Goal: Find specific page/section: Find specific page/section

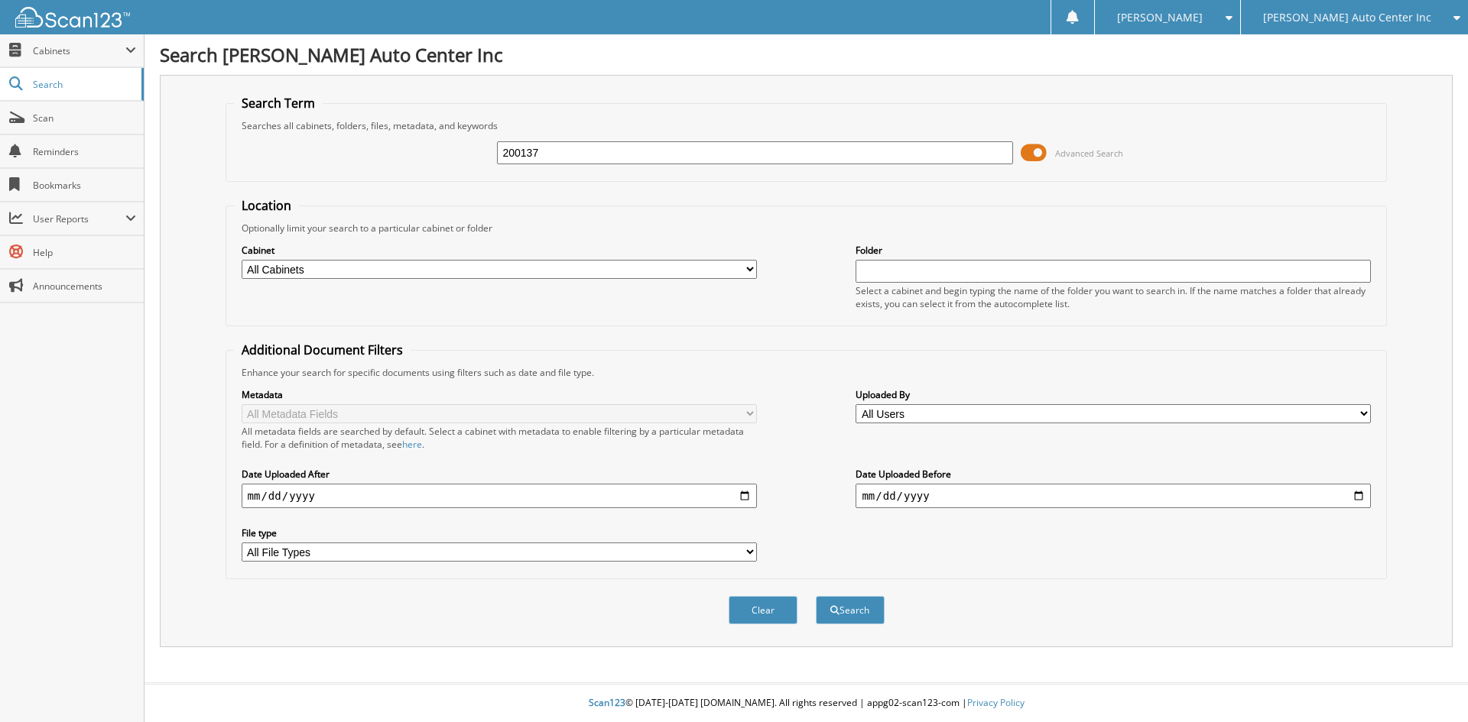
type input "200137"
click at [816, 596] on button "Search" at bounding box center [850, 610] width 69 height 28
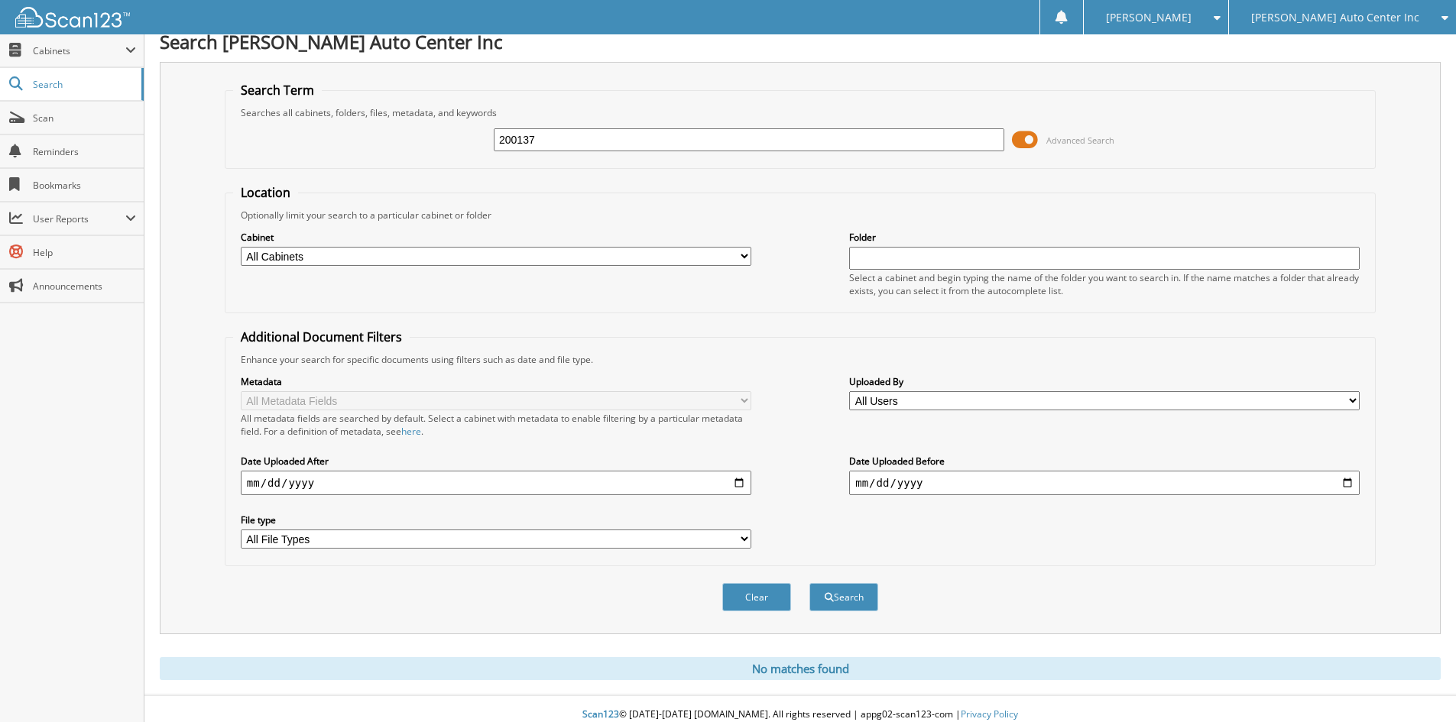
scroll to position [25, 0]
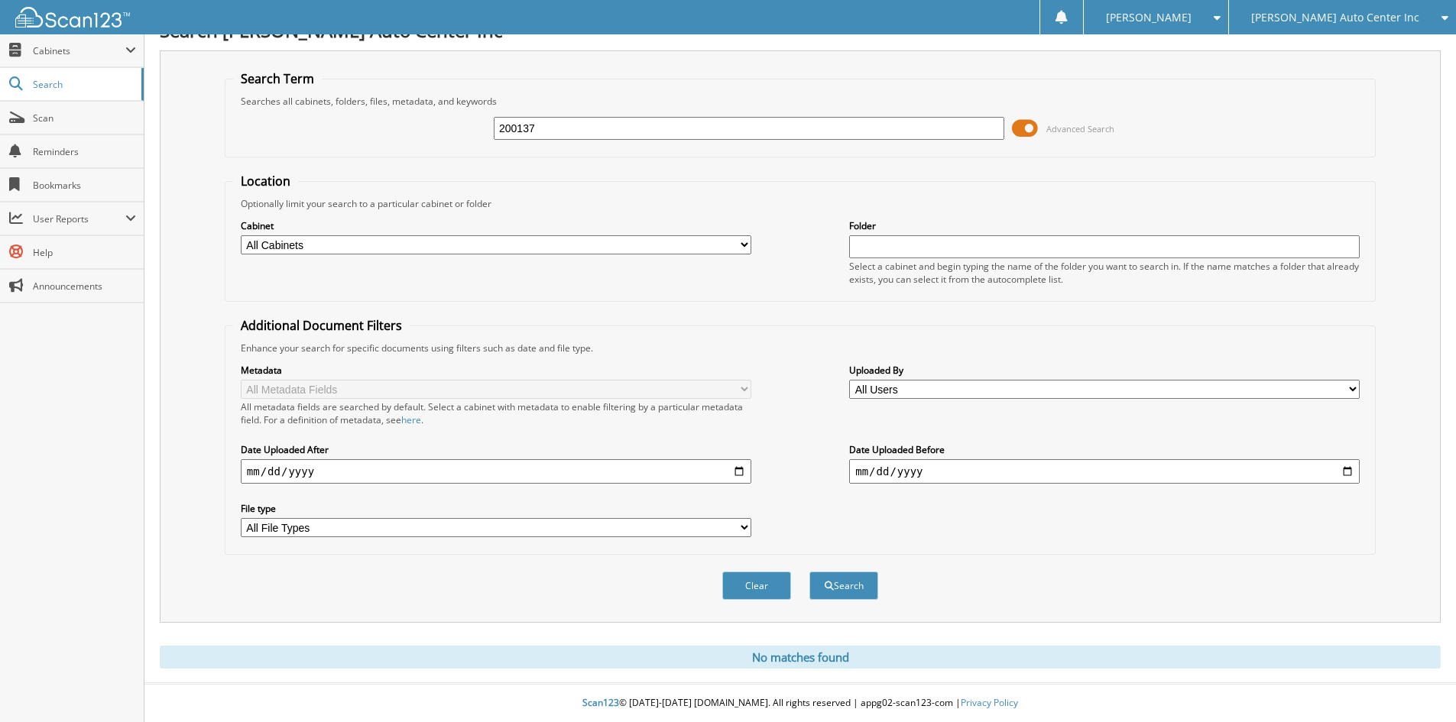
drag, startPoint x: 334, startPoint y: 150, endPoint x: 304, endPoint y: 153, distance: 30.0
click at [306, 153] on fieldset "Search Term Searches all cabinets, folders, files, metadata, and keywords 20013…" at bounding box center [800, 113] width 1151 height 87
type input "ANGELA RAMSEY"
click at [810, 572] on button "Search" at bounding box center [844, 586] width 69 height 28
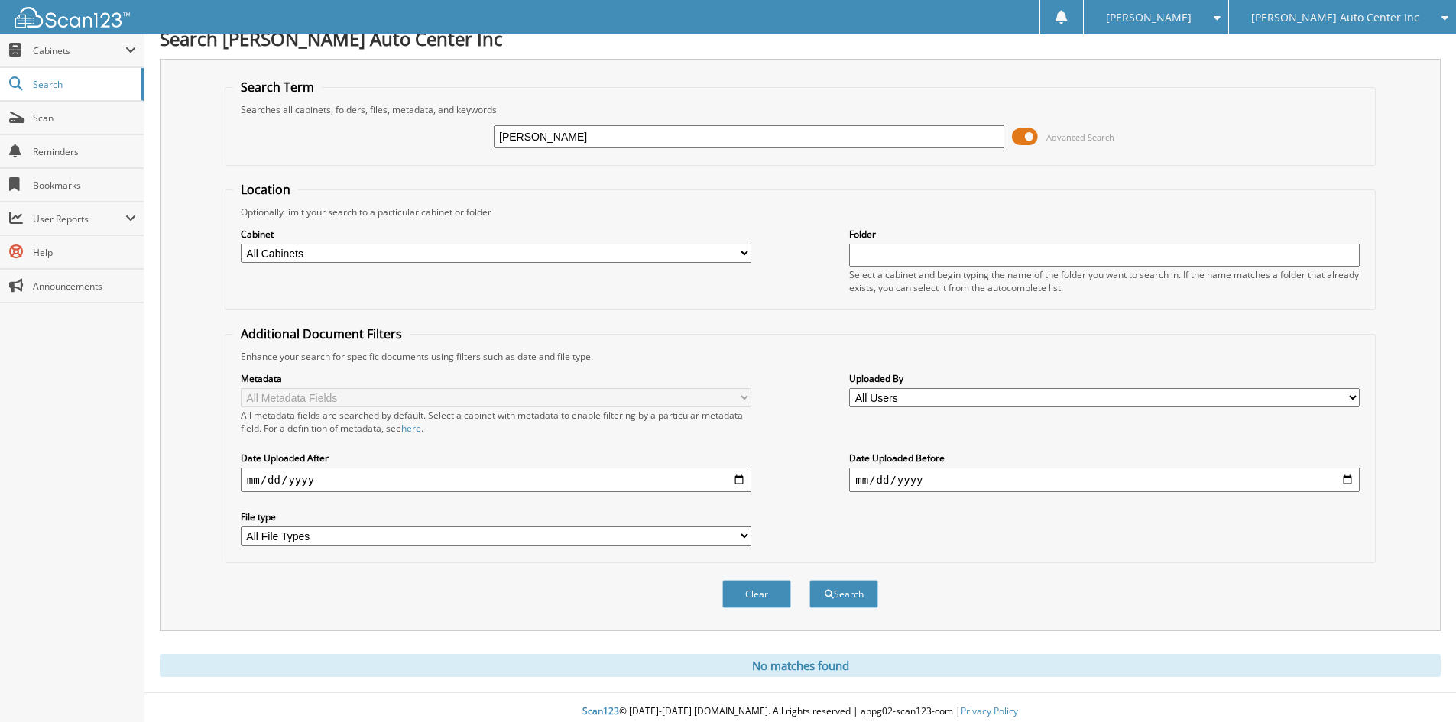
scroll to position [25, 0]
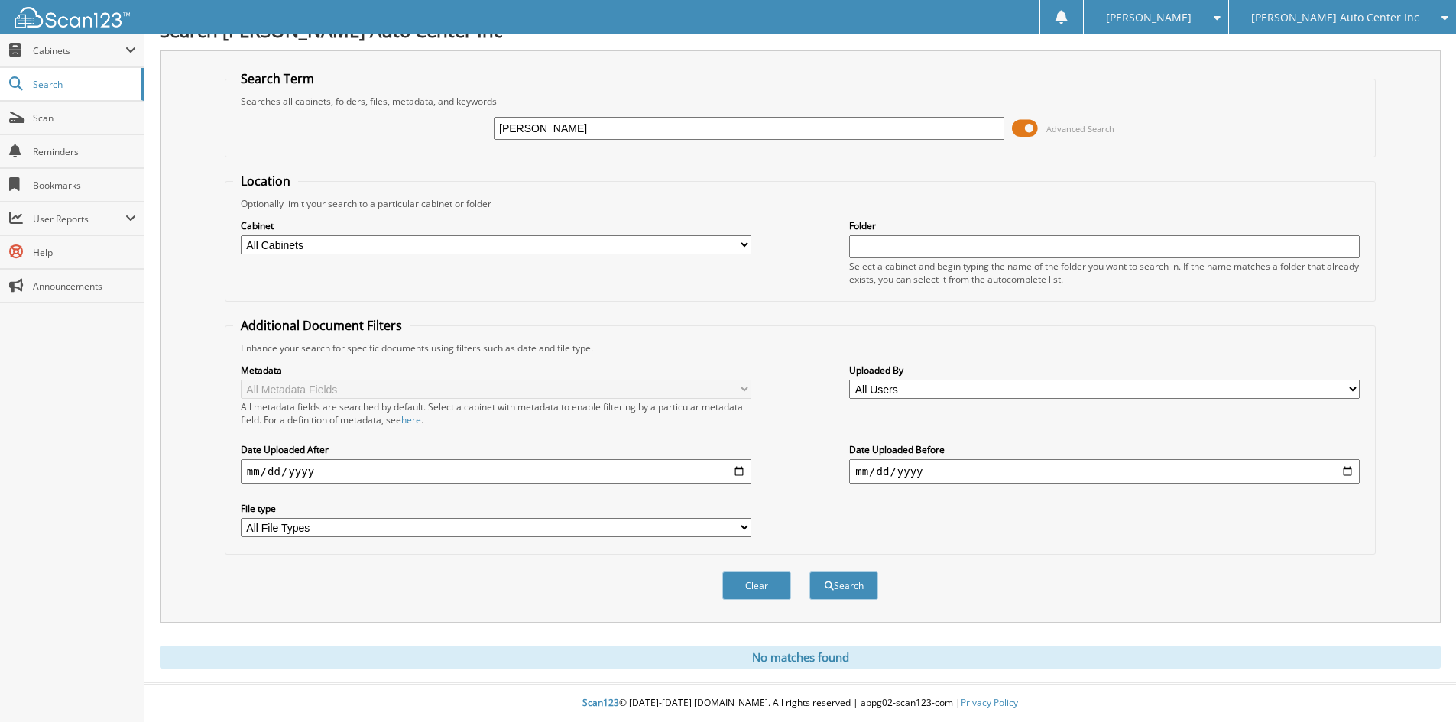
drag, startPoint x: 424, startPoint y: 146, endPoint x: 400, endPoint y: 144, distance: 24.5
click at [402, 146] on div "ANGELA RAMSEY Advanced Search" at bounding box center [800, 128] width 1135 height 41
click at [120, 122] on span "Scan" at bounding box center [84, 118] width 103 height 13
